Goal: Information Seeking & Learning: Learn about a topic

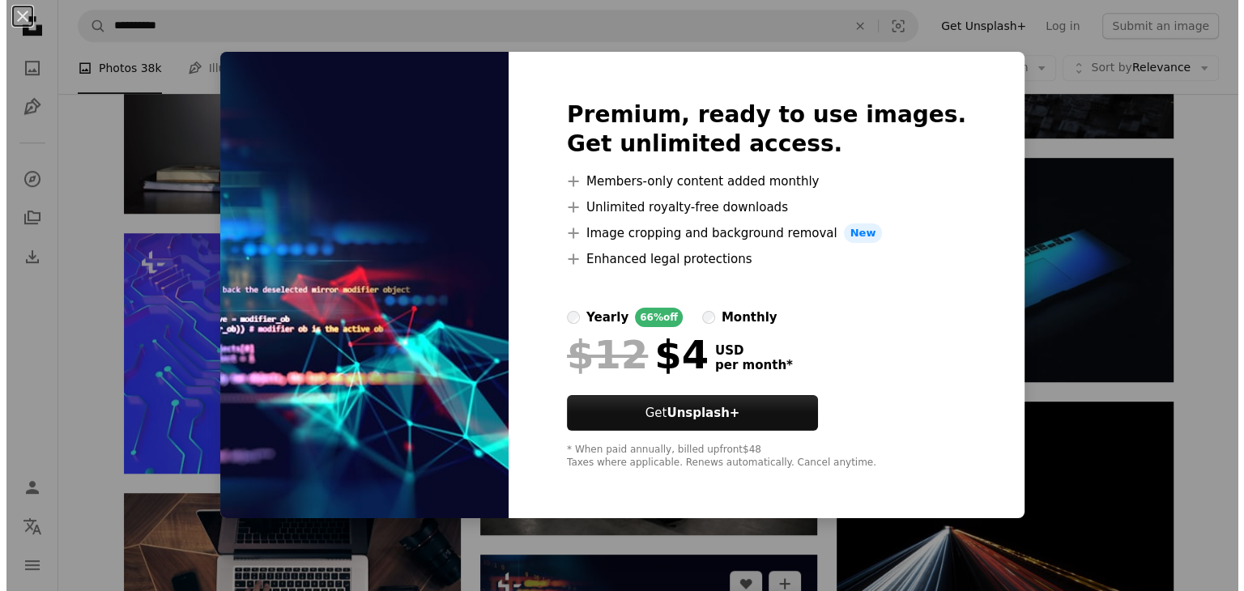
scroll to position [7287, 0]
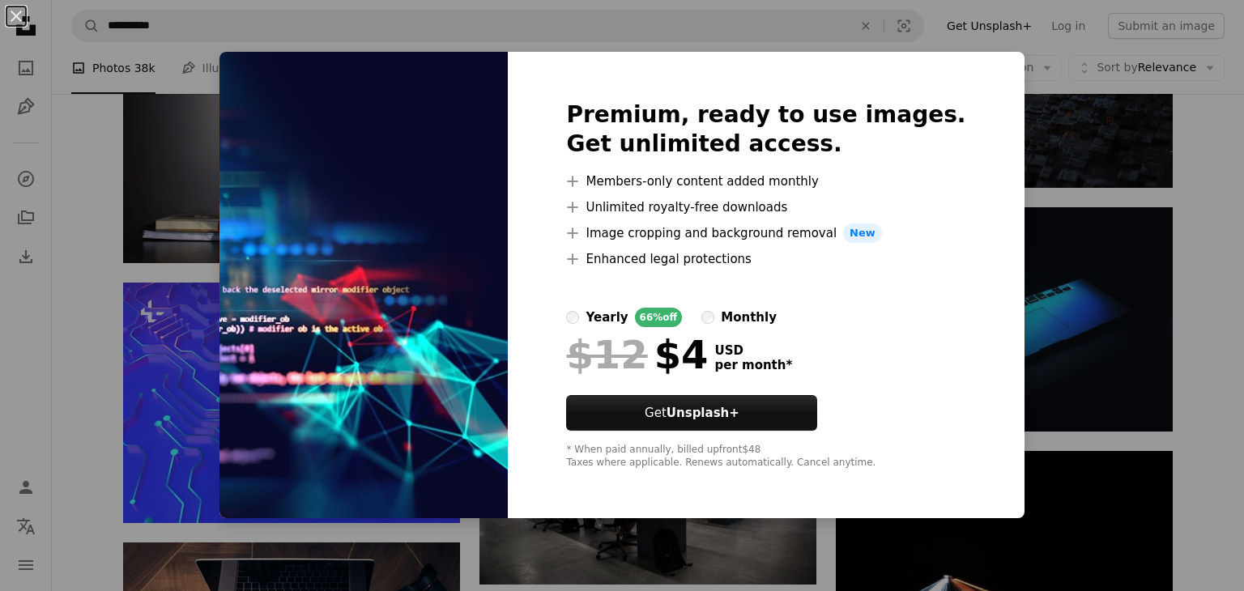
click at [1191, 323] on div "An X shape Premium, ready to use images. Get unlimited access. A plus sign Memb…" at bounding box center [622, 295] width 1244 height 591
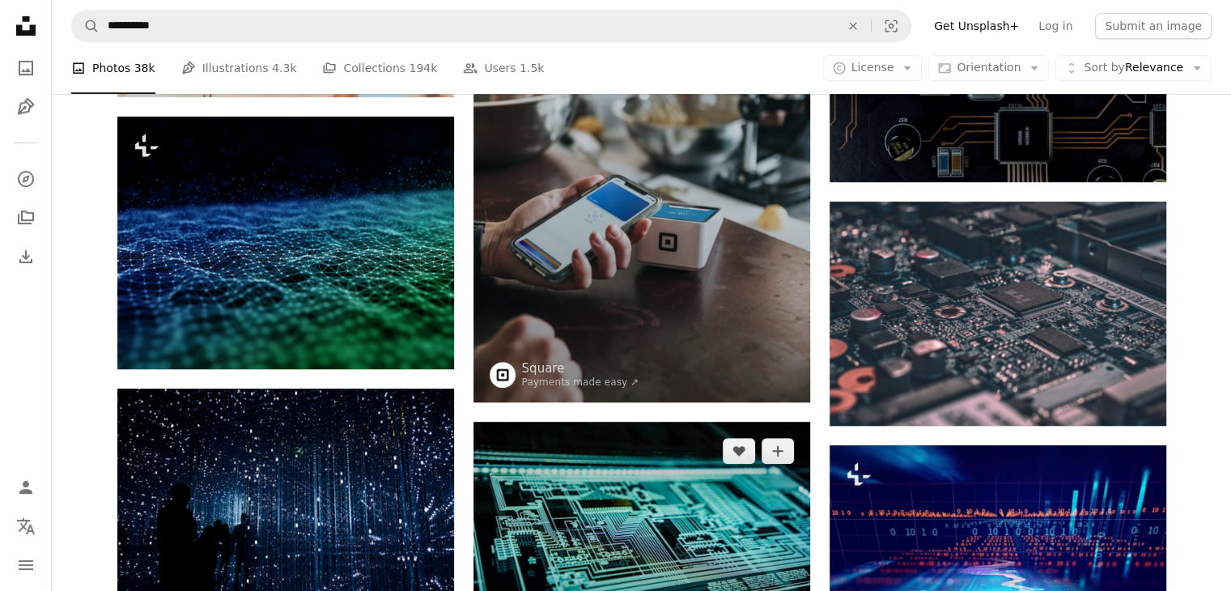
scroll to position [729, 0]
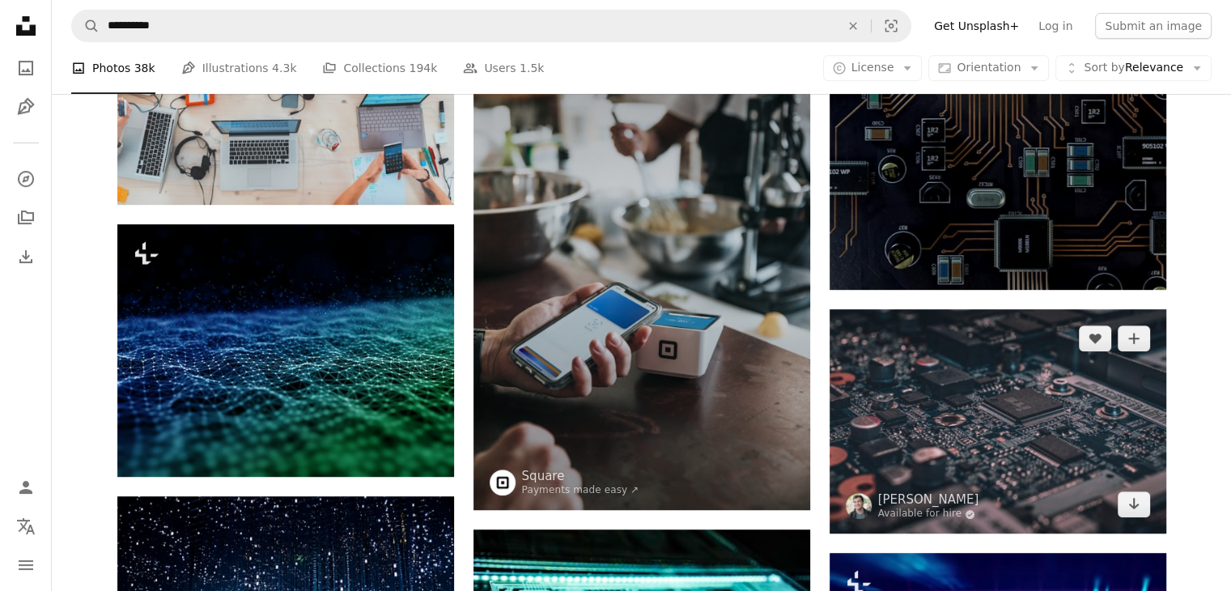
click at [988, 380] on img at bounding box center [998, 421] width 337 height 224
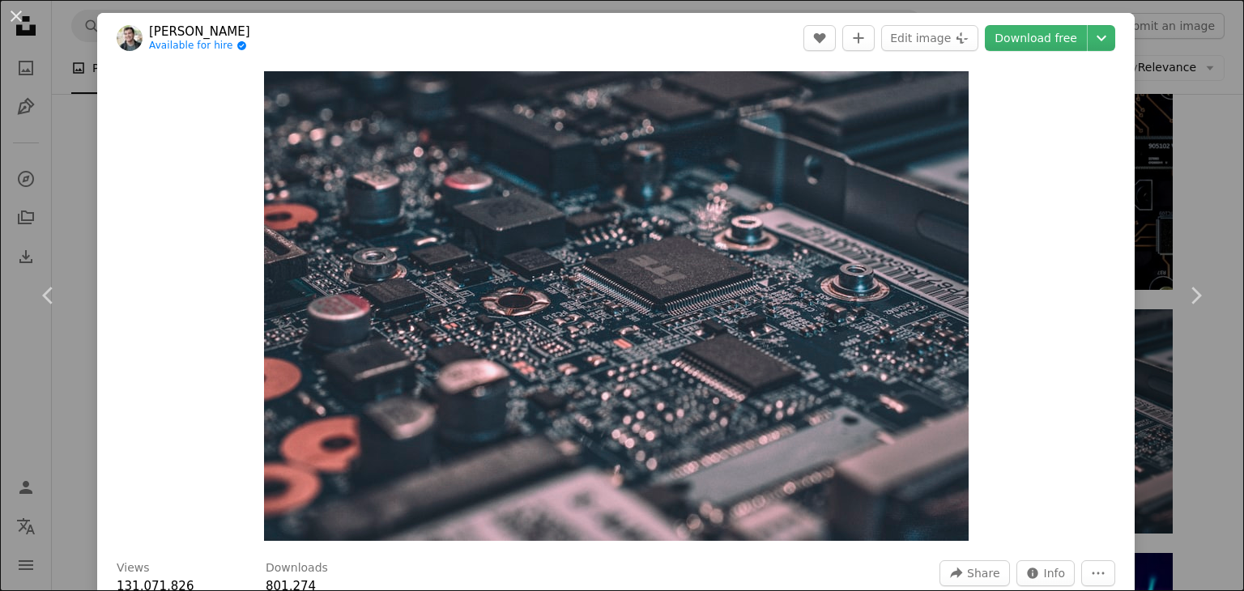
click at [1180, 170] on div "An X shape Chevron left Chevron right [PERSON_NAME] Available for hire A checkm…" at bounding box center [622, 295] width 1244 height 591
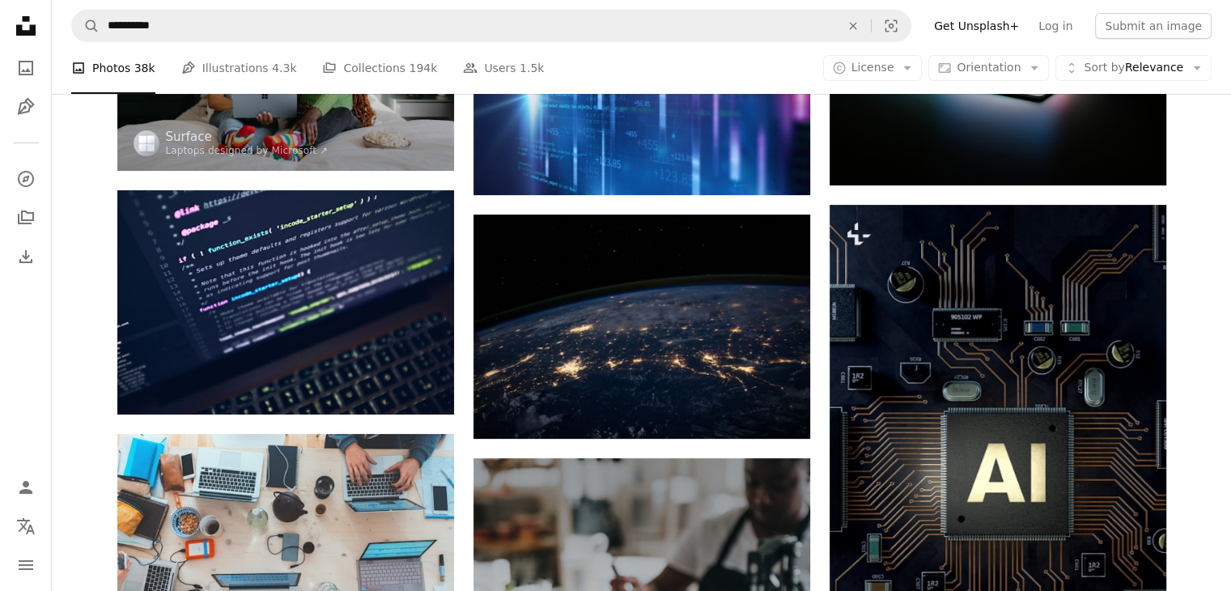
scroll to position [162, 0]
